Goal: Communication & Community: Answer question/provide support

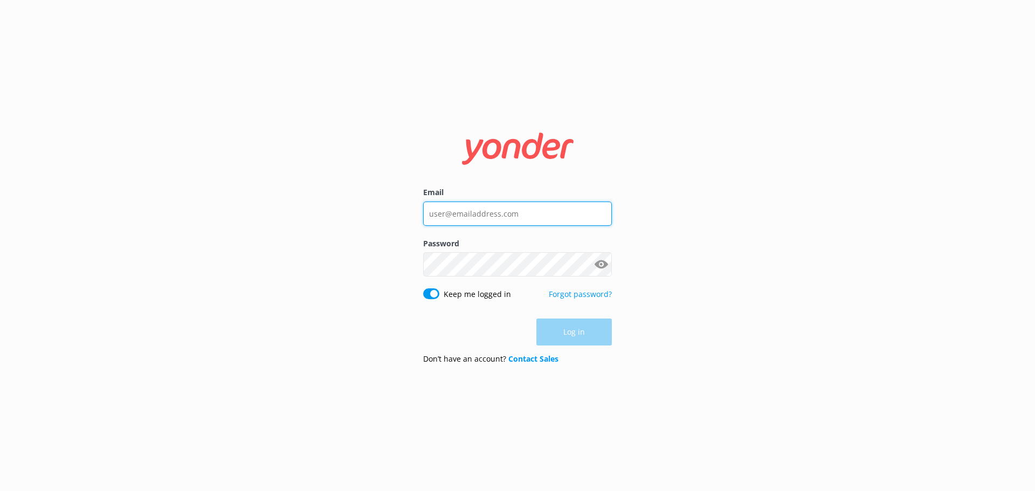
type input "[EMAIL_ADDRESS][DOMAIN_NAME]"
click at [571, 332] on div "Log in" at bounding box center [517, 332] width 189 height 27
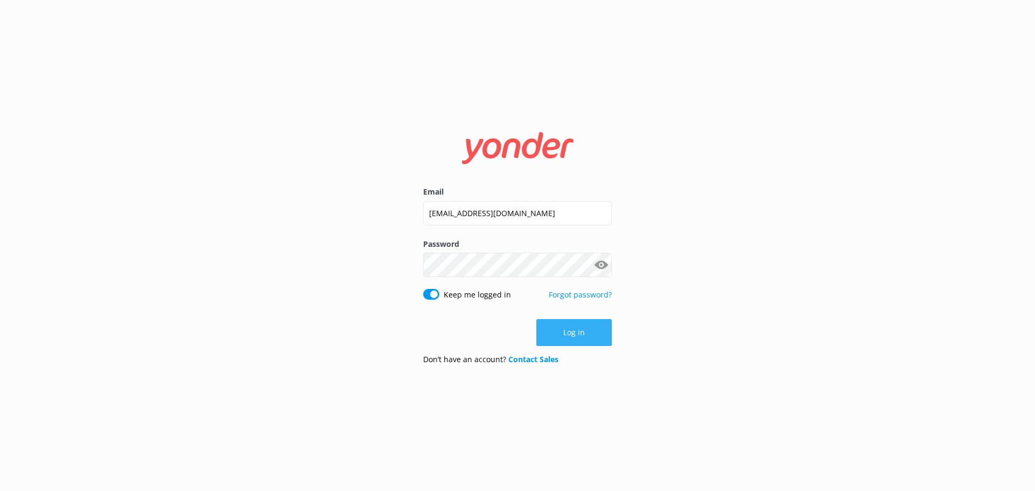
click at [571, 332] on button "Log in" at bounding box center [573, 332] width 75 height 27
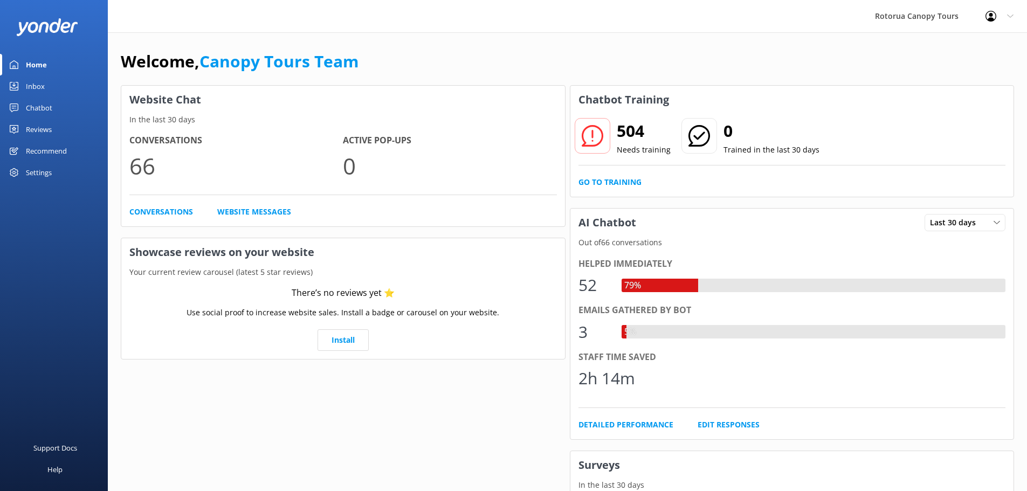
click at [35, 107] on div "Chatbot" at bounding box center [39, 108] width 26 height 22
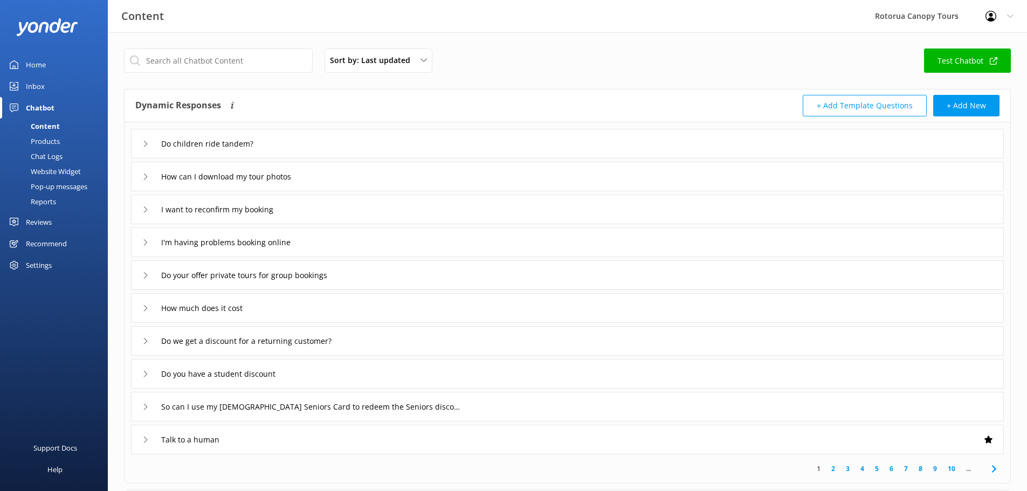
click at [35, 85] on div "Inbox" at bounding box center [35, 86] width 19 height 22
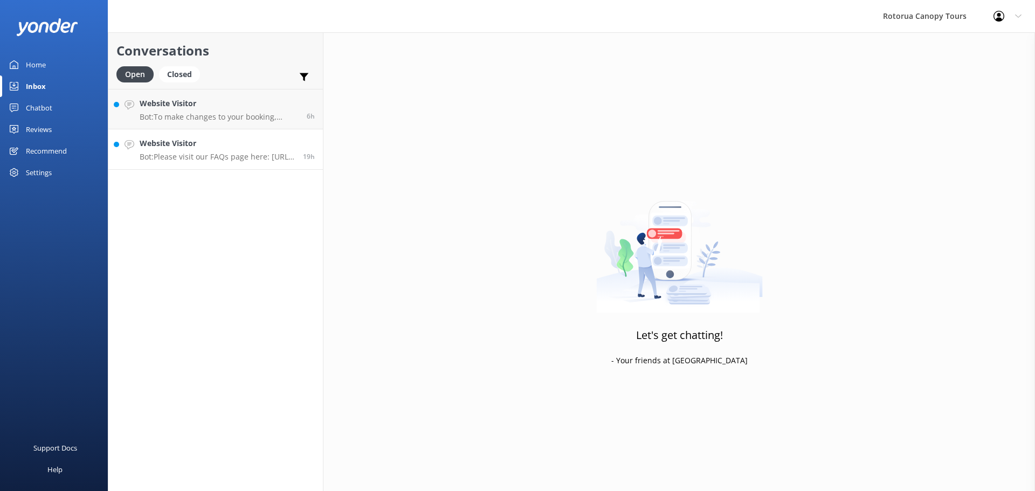
click at [227, 153] on p "Bot: Please visit our FAQs page here: [URL][DOMAIN_NAME]." at bounding box center [217, 157] width 155 height 10
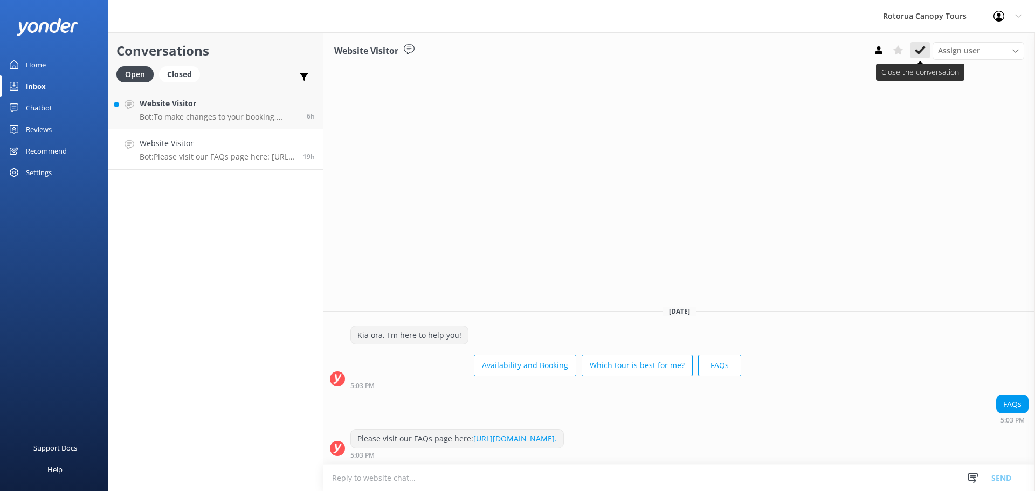
click at [922, 51] on use at bounding box center [920, 50] width 11 height 9
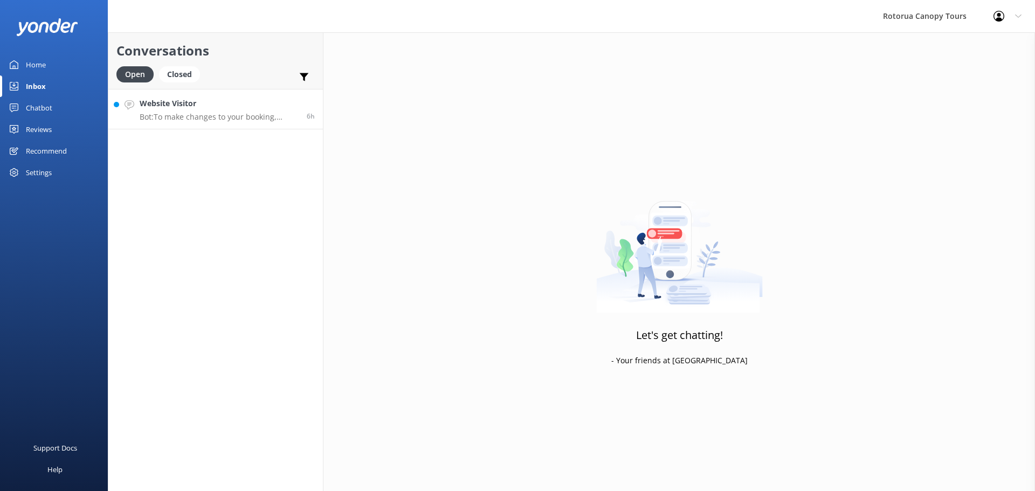
click at [257, 115] on p "Bot: To make changes to your booking, please email [EMAIL_ADDRESS][DOMAIN_NAME]…" at bounding box center [219, 117] width 159 height 10
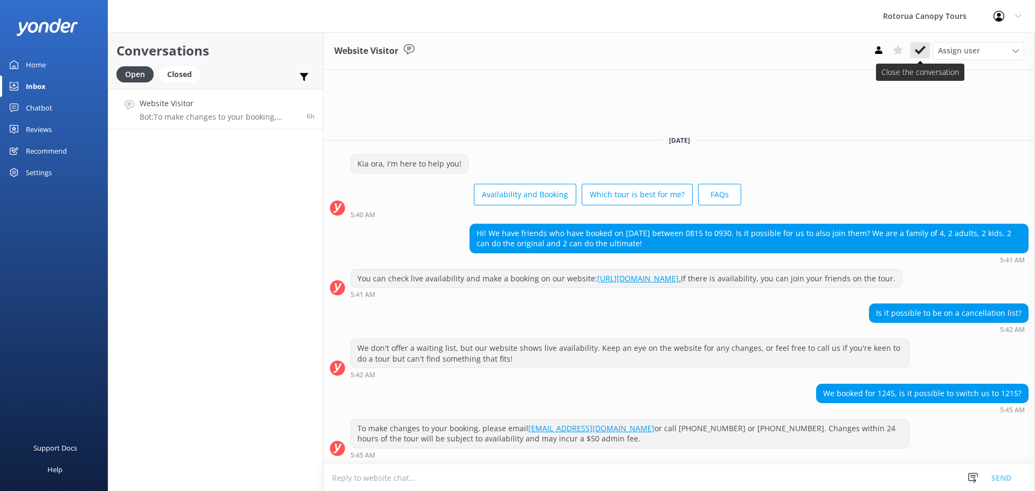
click at [919, 58] on button at bounding box center [920, 50] width 19 height 16
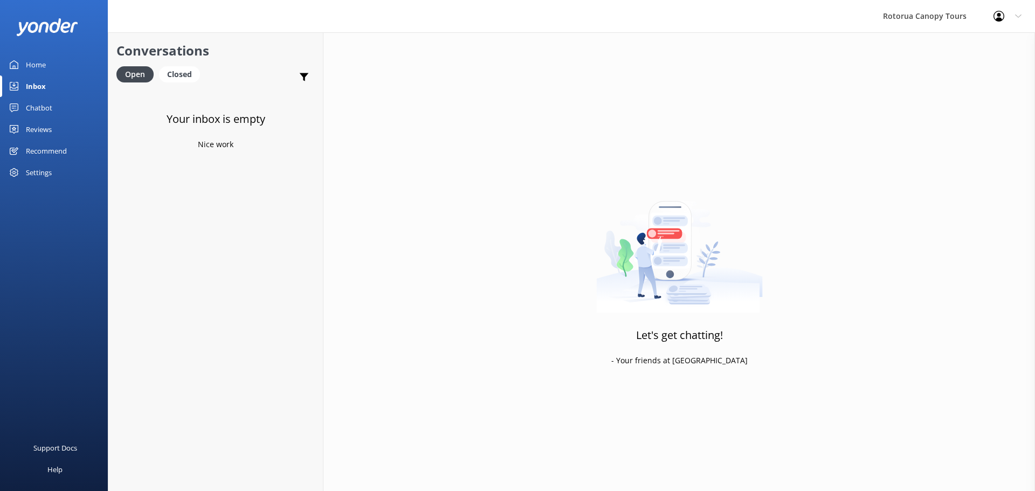
click at [29, 71] on div "Home" at bounding box center [36, 65] width 20 height 22
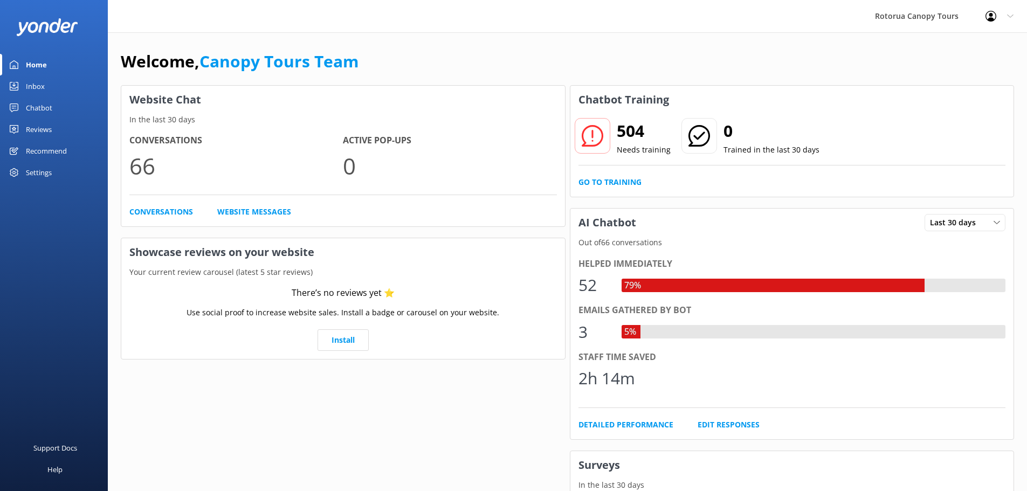
click at [40, 88] on div "Inbox" at bounding box center [35, 86] width 19 height 22
